Goal: Information Seeking & Learning: Check status

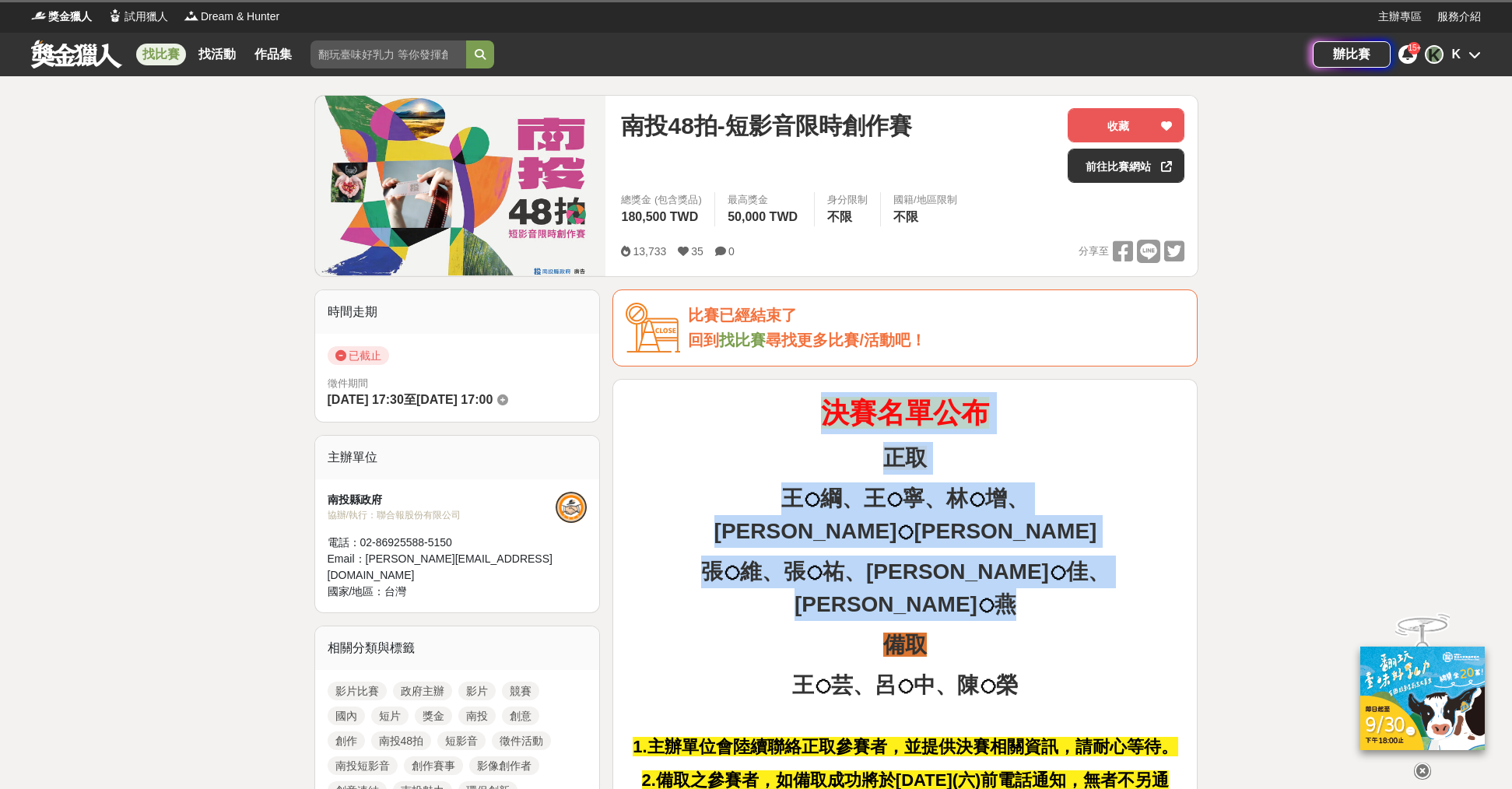
drag, startPoint x: 1085, startPoint y: 550, endPoint x: 788, endPoint y: 423, distance: 323.0
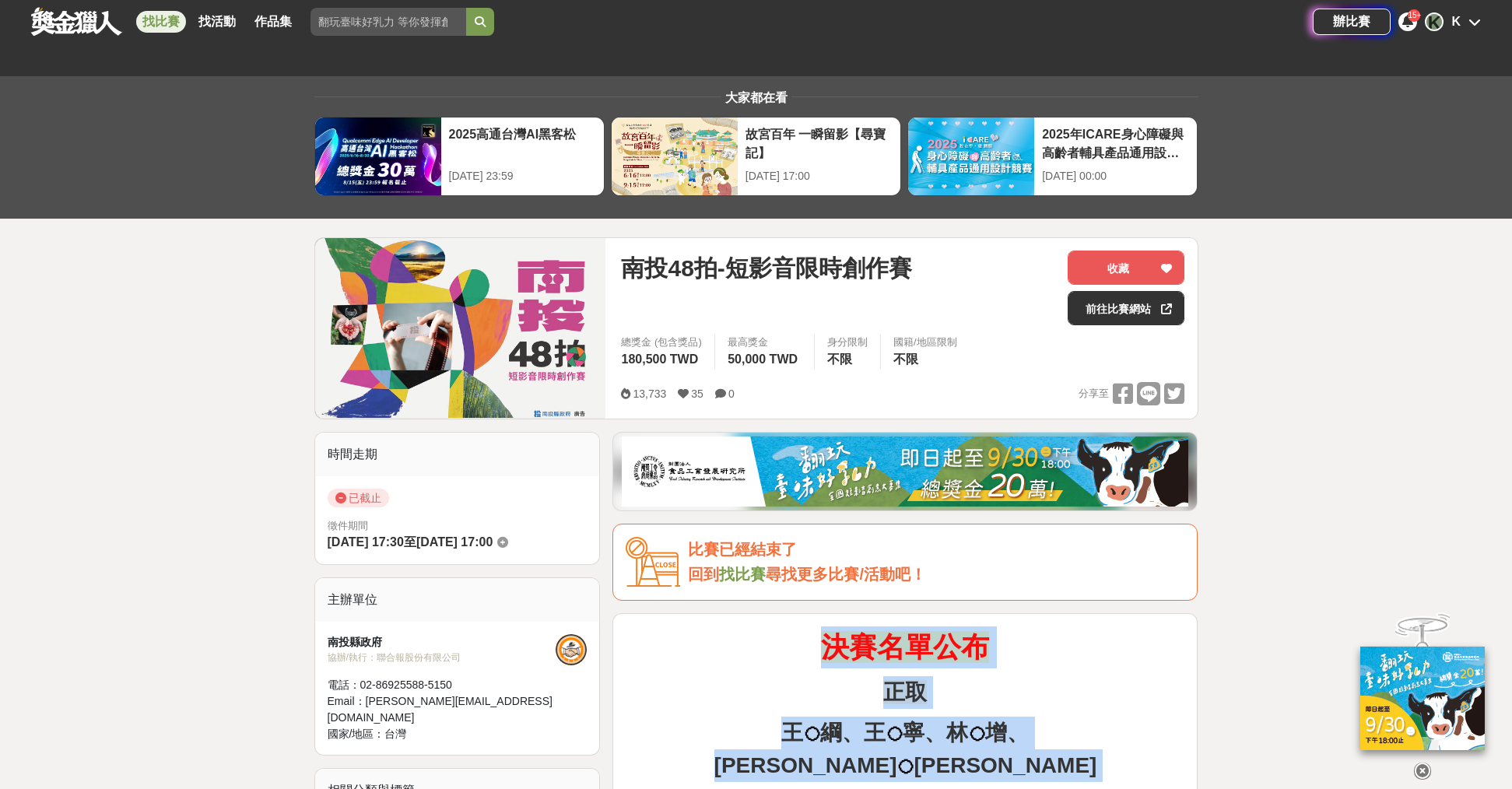
scroll to position [389, 0]
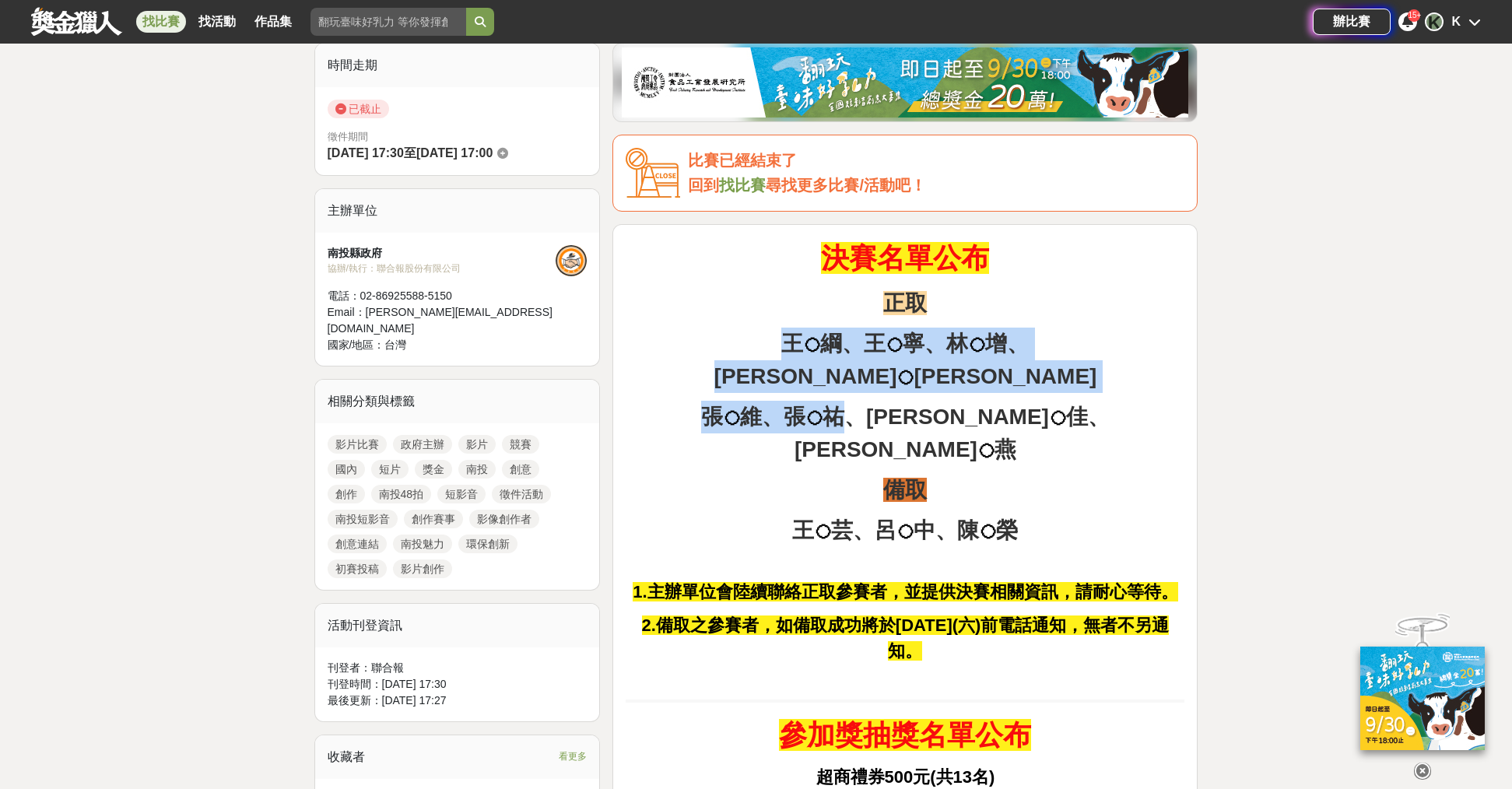
drag, startPoint x: 754, startPoint y: 342, endPoint x: 1149, endPoint y: 390, distance: 397.9
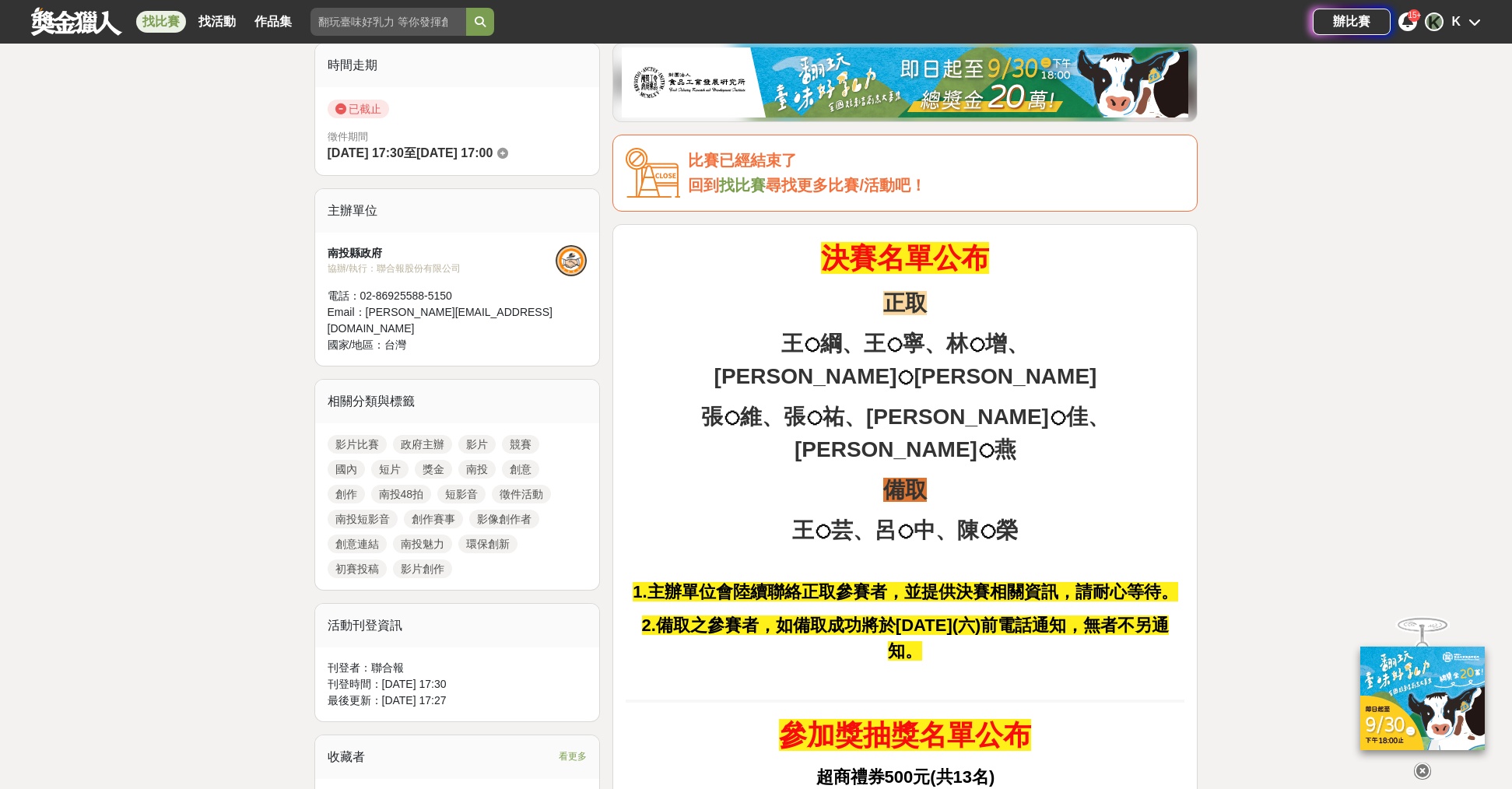
click at [1149, 400] on p "[PERSON_NAME]、[PERSON_NAME]、[PERSON_NAME]、[PERSON_NAME]" at bounding box center [905, 433] width 559 height 66
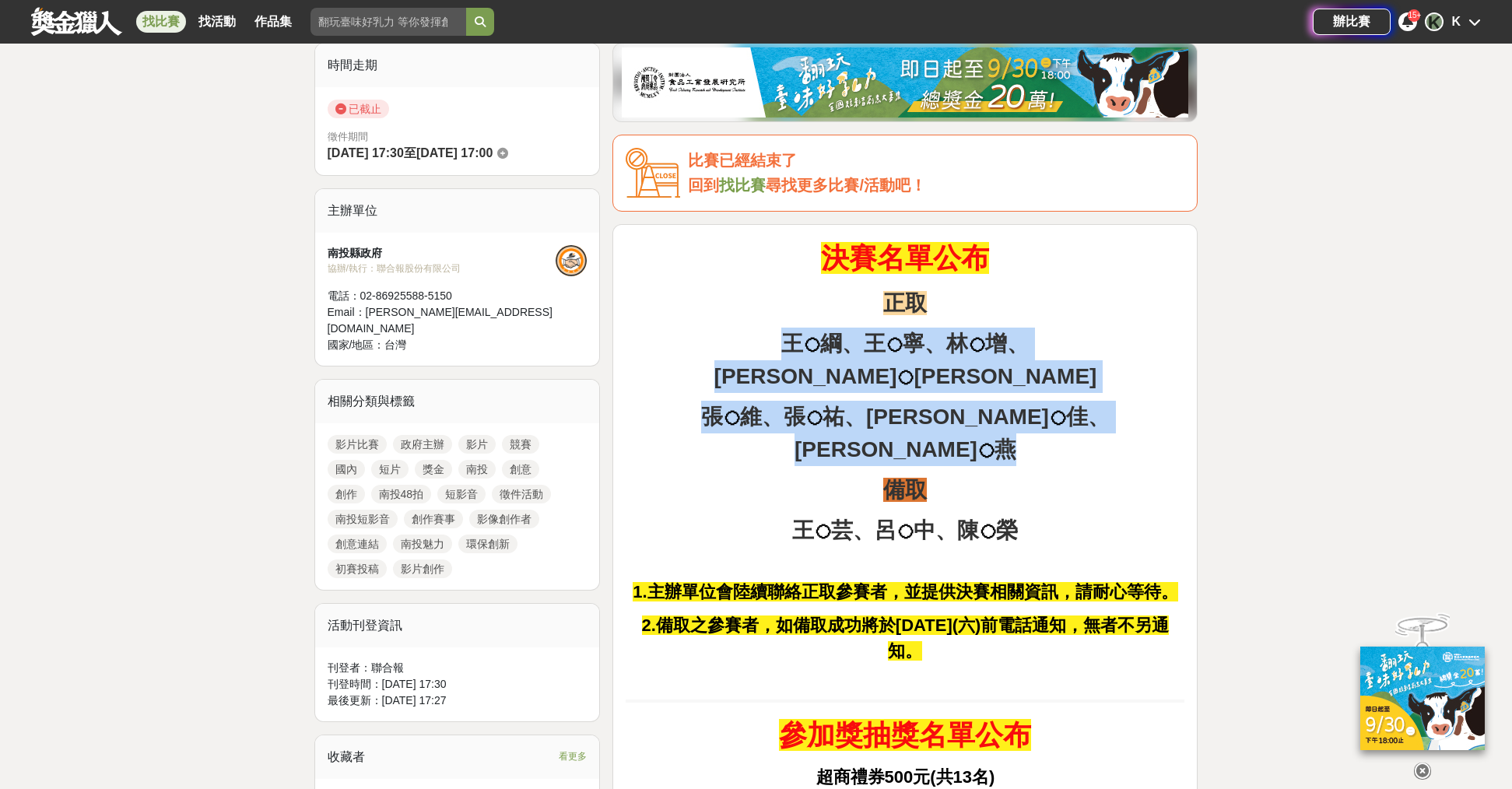
drag, startPoint x: 1055, startPoint y: 382, endPoint x: 728, endPoint y: 321, distance: 332.6
click at [717, 309] on div at bounding box center [717, 309] width 0 height 0
